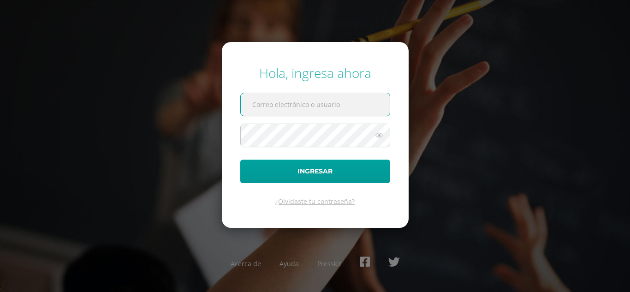
click at [324, 103] on input "text" at bounding box center [315, 104] width 149 height 23
type input "[EMAIL_ADDRESS][DOMAIN_NAME]"
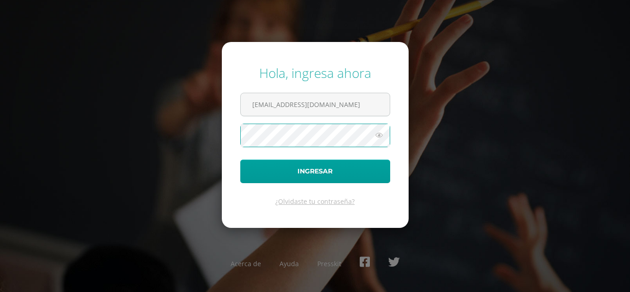
click at [240, 159] on button "Ingresar" at bounding box center [315, 171] width 150 height 24
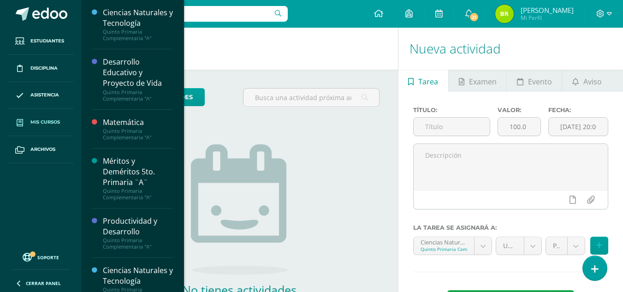
click at [44, 124] on span "Mis cursos" at bounding box center [45, 121] width 30 height 7
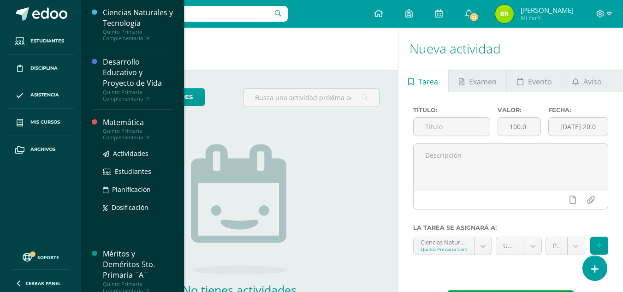
click at [122, 136] on div "Quinto Primaria Complementaria "A"" at bounding box center [138, 134] width 70 height 13
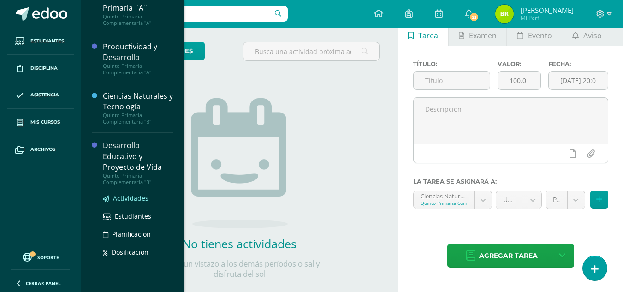
scroll to position [267, 0]
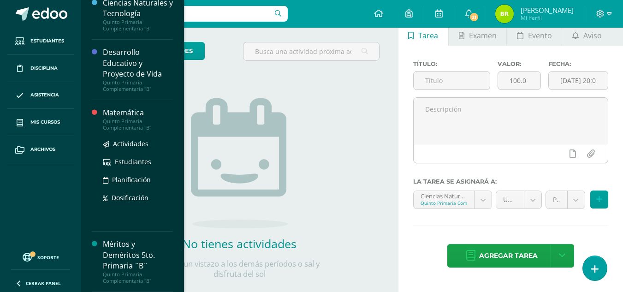
click at [137, 205] on div "Matemática Quinto Primaria Complementaria "B" Actividades Estudiantes Planifica…" at bounding box center [138, 165] width 70 height 117
click at [143, 161] on span "Estudiantes" at bounding box center [133, 161] width 36 height 9
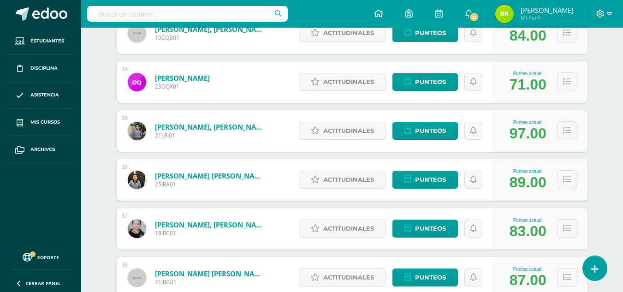
scroll to position [1613, 0]
